Goal: Transaction & Acquisition: Purchase product/service

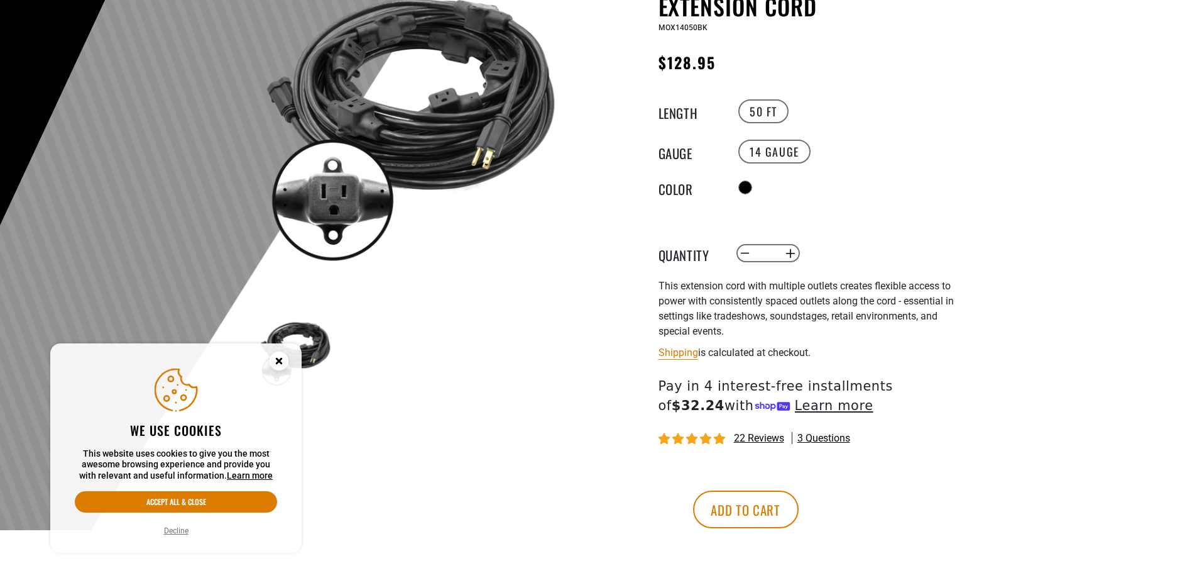
scroll to position [189, 0]
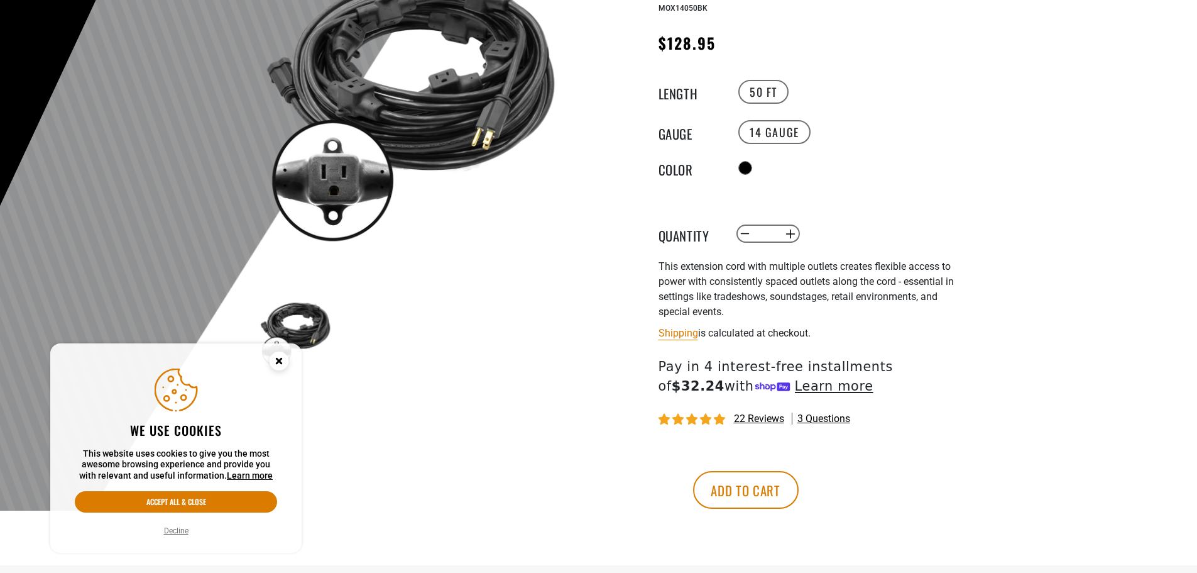
click at [173, 528] on button "Decline" at bounding box center [176, 530] width 32 height 13
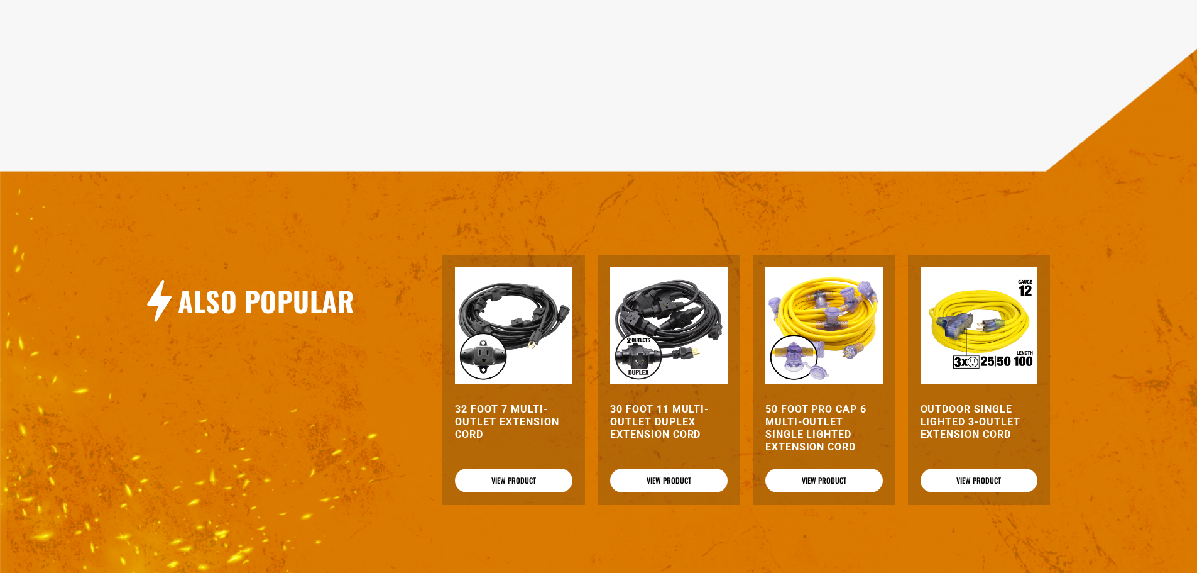
scroll to position [1131, 0]
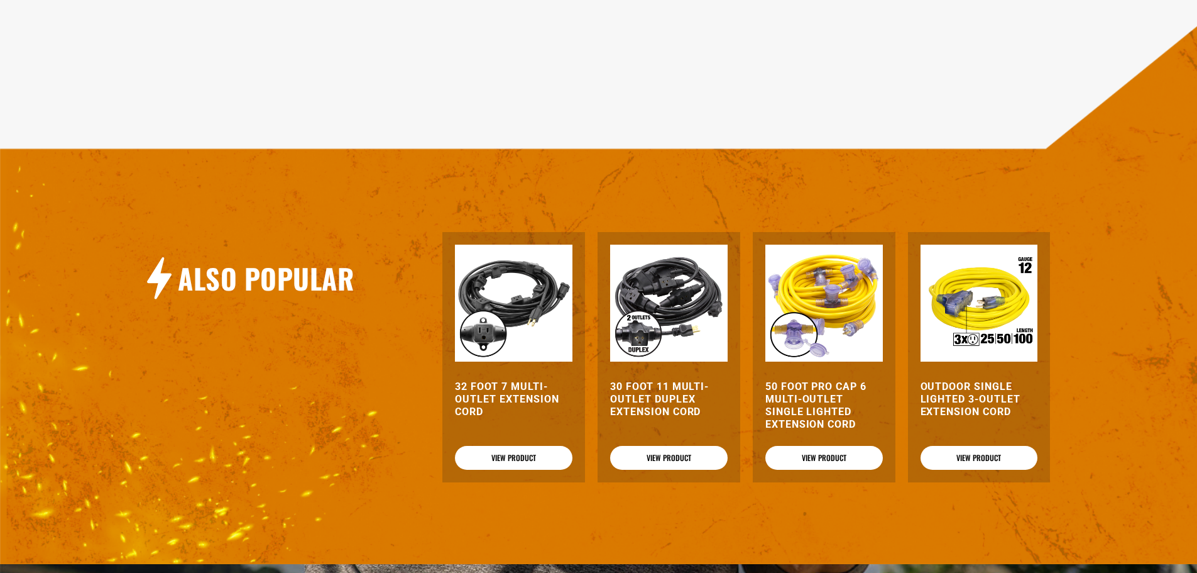
click at [668, 285] on img at bounding box center [669, 304] width 118 height 118
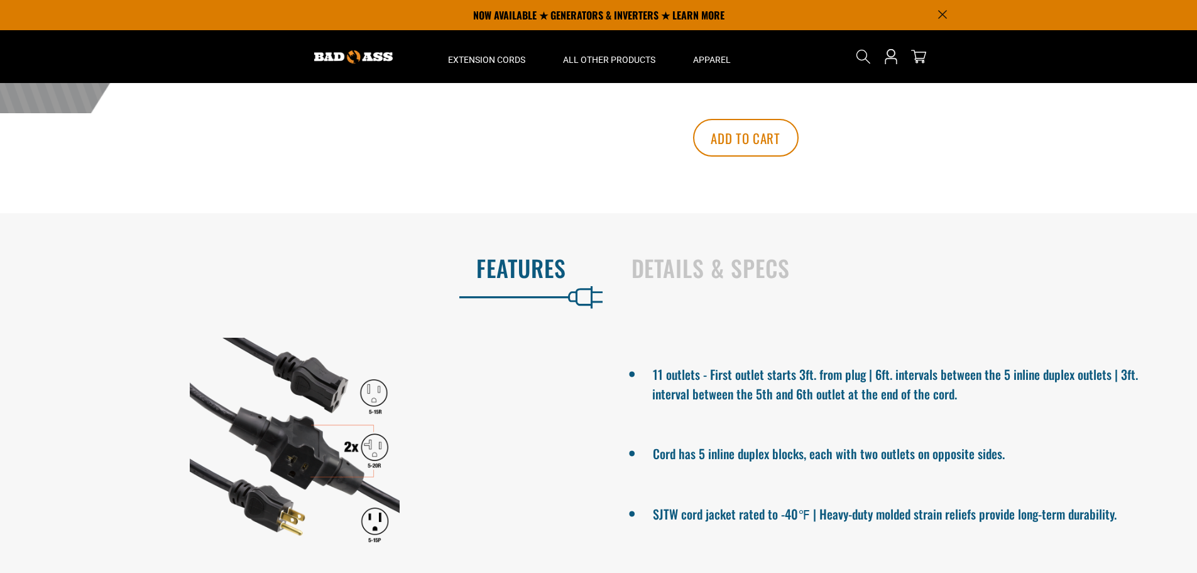
scroll to position [566, 0]
